Goal: Check status: Check status

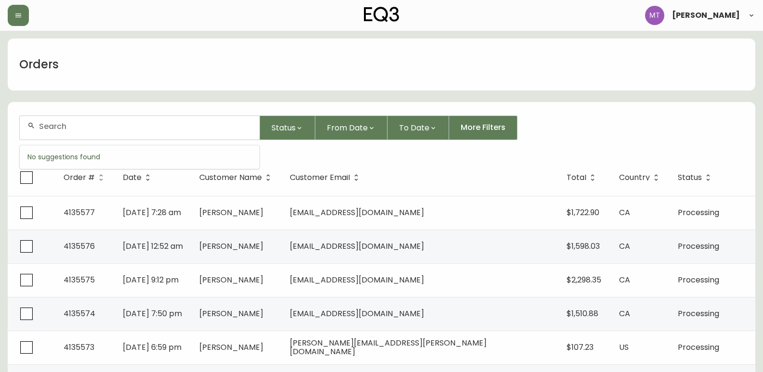
click at [192, 125] on input "text" at bounding box center [145, 126] width 213 height 9
paste input "[PERSON_NAME][EMAIL_ADDRESS][PERSON_NAME][DOMAIN_NAME]"
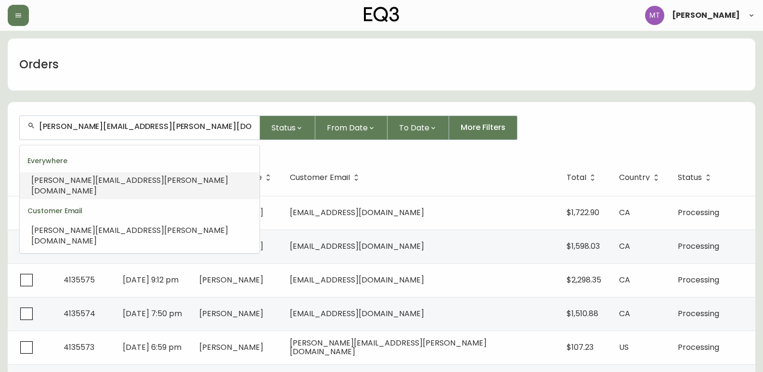
click at [121, 176] on span "[PERSON_NAME][EMAIL_ADDRESS][PERSON_NAME][DOMAIN_NAME]" at bounding box center [129, 186] width 197 height 22
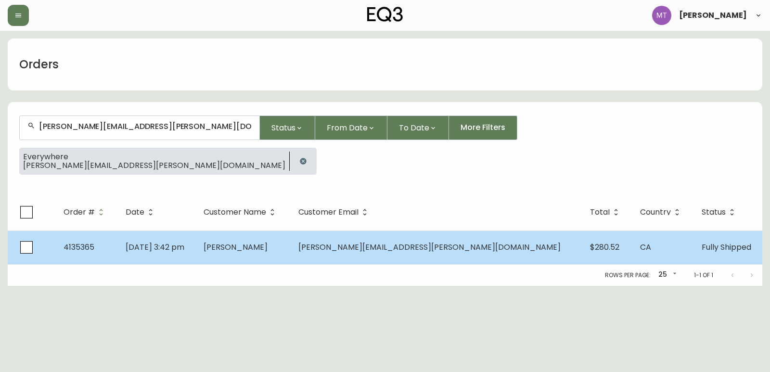
type input "[PERSON_NAME][EMAIL_ADDRESS][PERSON_NAME][DOMAIN_NAME]"
click at [196, 247] on td "[DATE] 3:42 pm" at bounding box center [157, 248] width 78 height 34
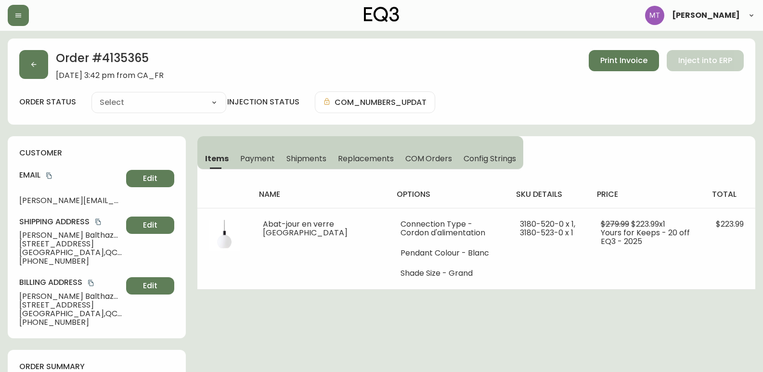
type input "Fully Shipped"
select select "FULLY_SHIPPED"
drag, startPoint x: 104, startPoint y: 54, endPoint x: 159, endPoint y: 55, distance: 55.4
click at [159, 55] on h2 "Order # 4135365" at bounding box center [110, 60] width 108 height 21
copy h2 "4135365"
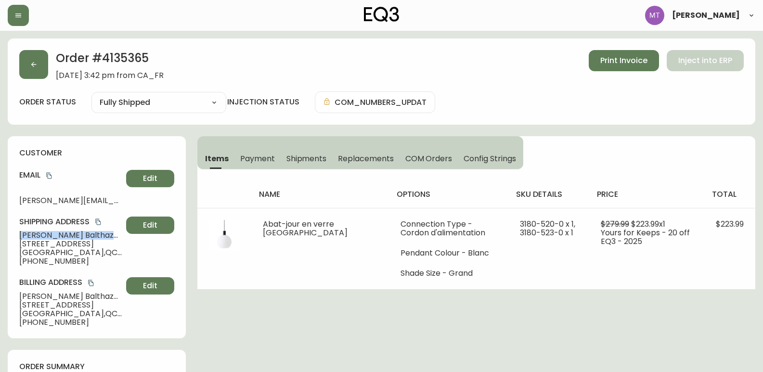
drag, startPoint x: 82, startPoint y: 234, endPoint x: 12, endPoint y: 235, distance: 70.8
click at [12, 235] on div "customer Email [PERSON_NAME][EMAIL_ADDRESS][PERSON_NAME][DOMAIN_NAME] Edit Ship…" at bounding box center [97, 237] width 178 height 202
copy span "[PERSON_NAME]"
